Goal: Navigation & Orientation: Understand site structure

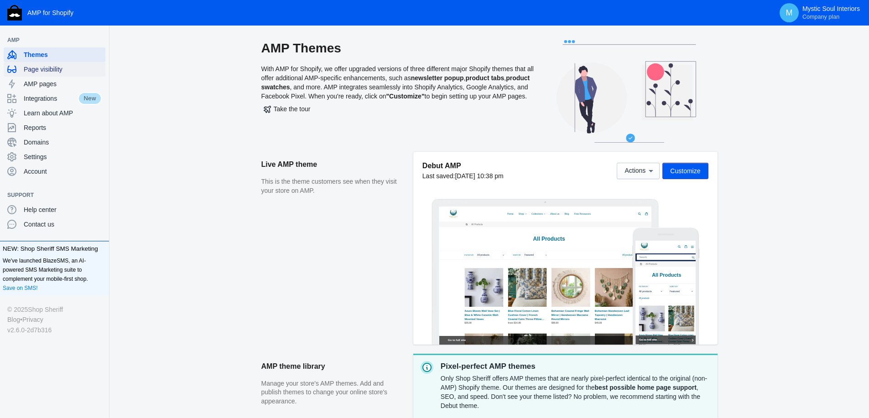
click at [38, 69] on span "Page visibility" at bounding box center [63, 69] width 78 height 9
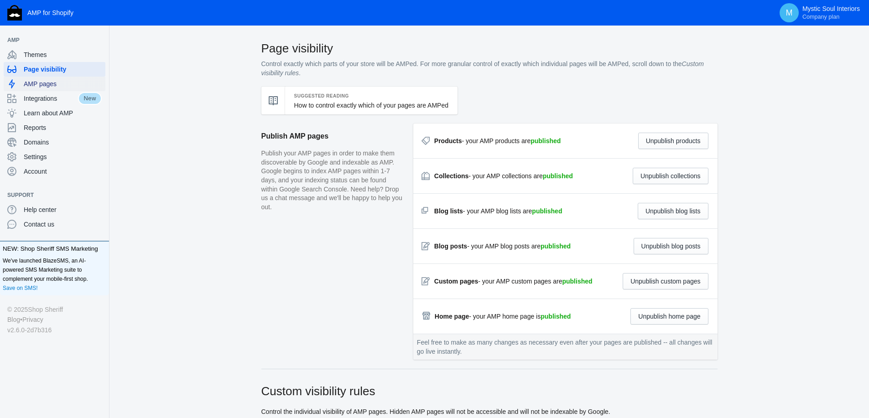
click at [42, 84] on span "AMP pages" at bounding box center [63, 83] width 78 height 9
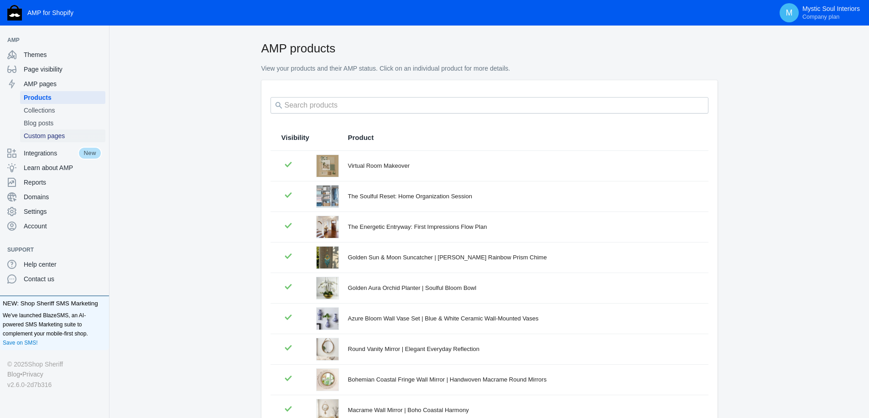
click at [45, 134] on span "Custom pages" at bounding box center [63, 135] width 78 height 9
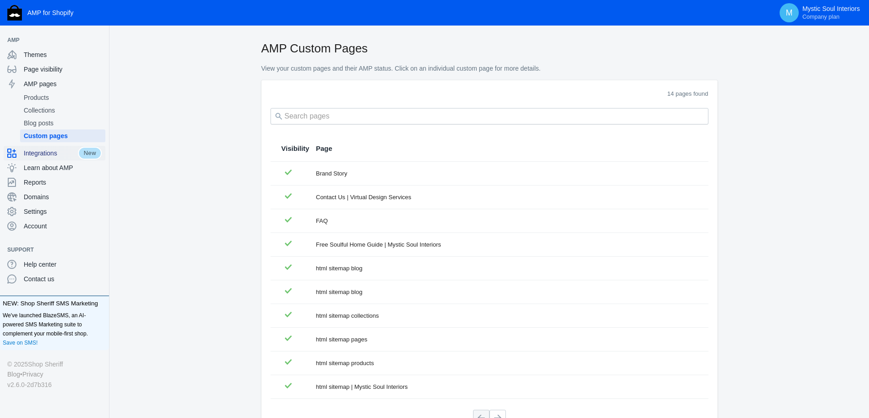
click at [38, 151] on span "Integrations" at bounding box center [51, 153] width 54 height 9
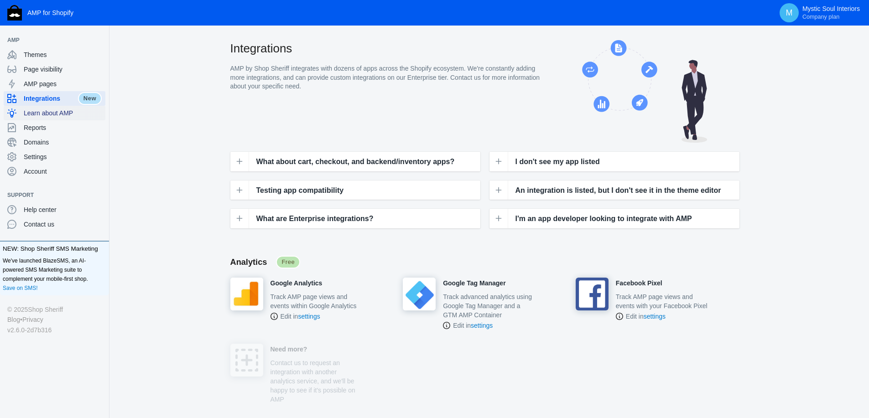
click at [38, 112] on span "Learn about AMP" at bounding box center [63, 113] width 78 height 9
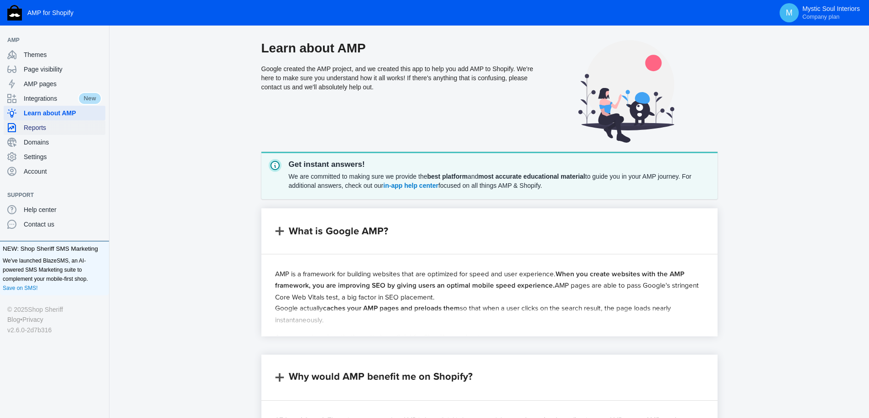
click at [35, 127] on span "Reports" at bounding box center [63, 127] width 78 height 9
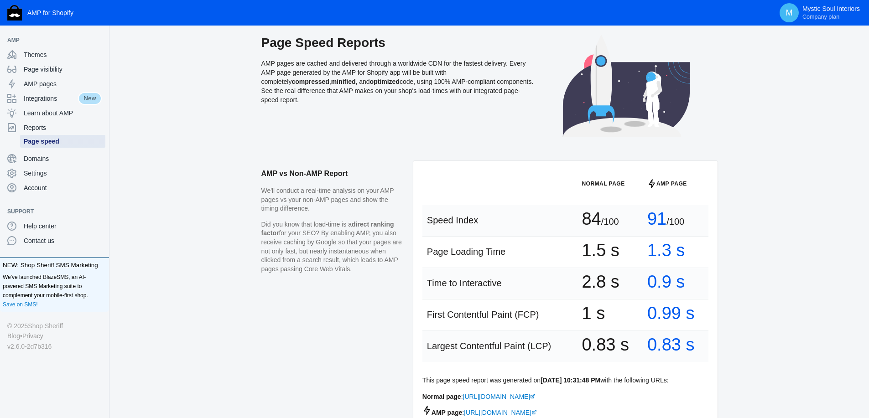
click at [33, 145] on span "Page speed" at bounding box center [63, 141] width 78 height 9
click at [33, 162] on span "Domains" at bounding box center [63, 158] width 78 height 9
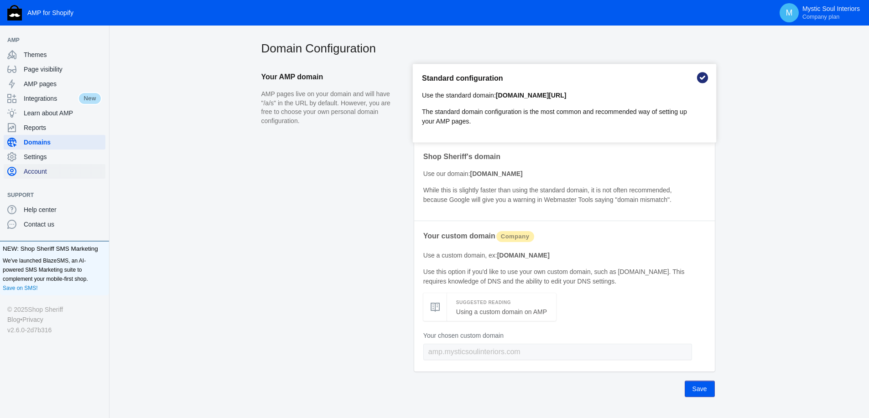
click at [38, 170] on span "Account" at bounding box center [63, 171] width 78 height 9
